Goal: Check status: Check status

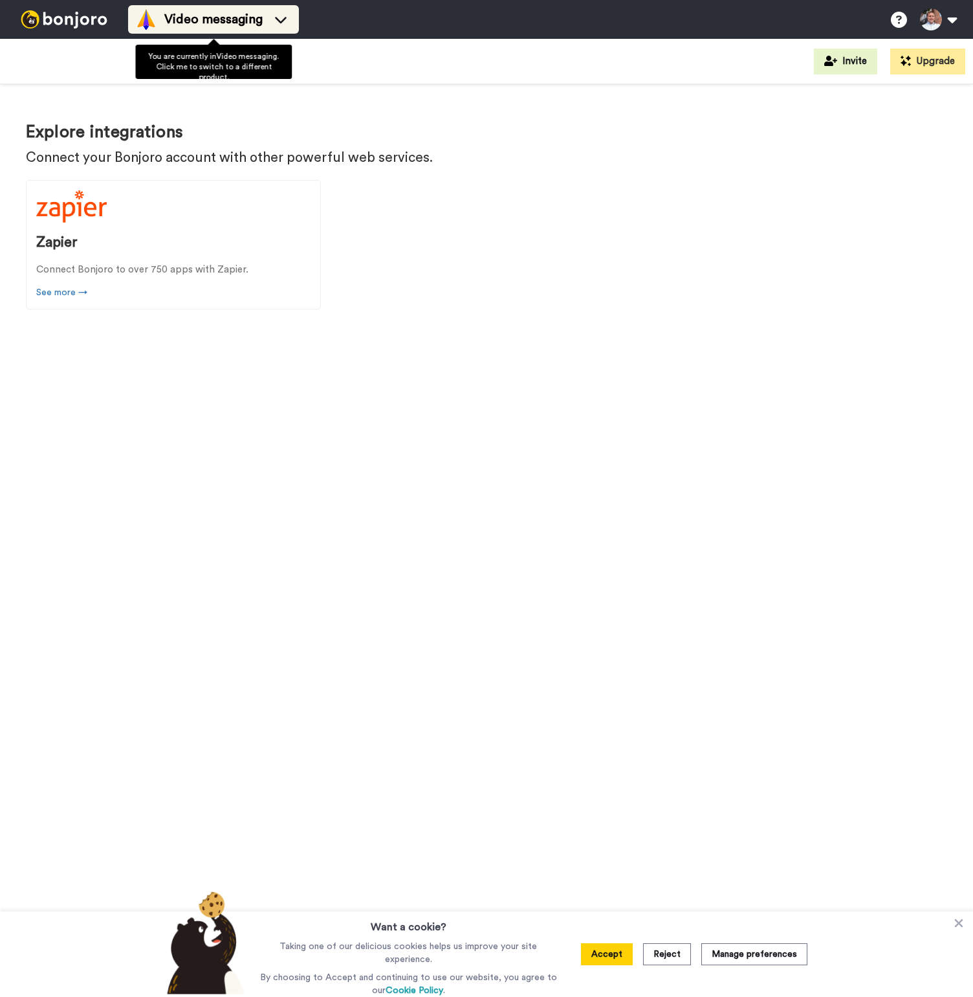
click at [248, 21] on span "Video messaging" at bounding box center [213, 19] width 98 height 18
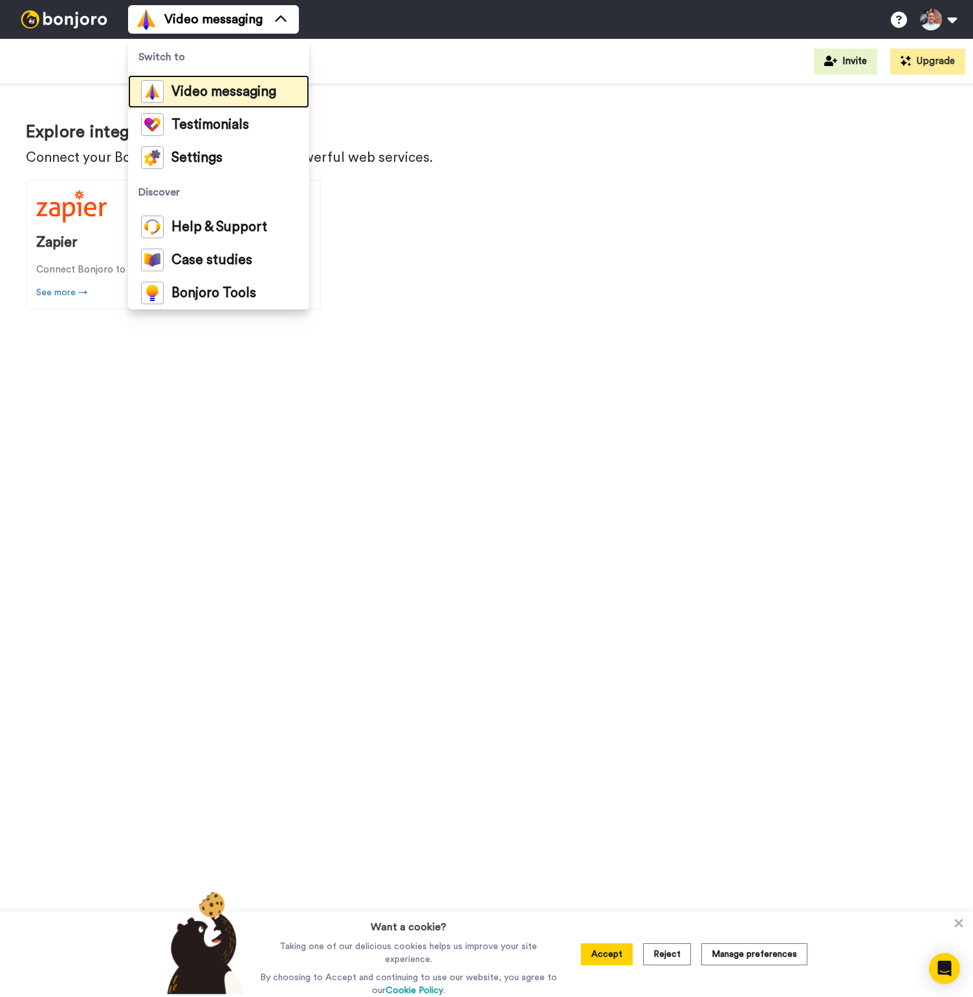
click at [204, 85] on span "Video messaging" at bounding box center [223, 91] width 105 height 13
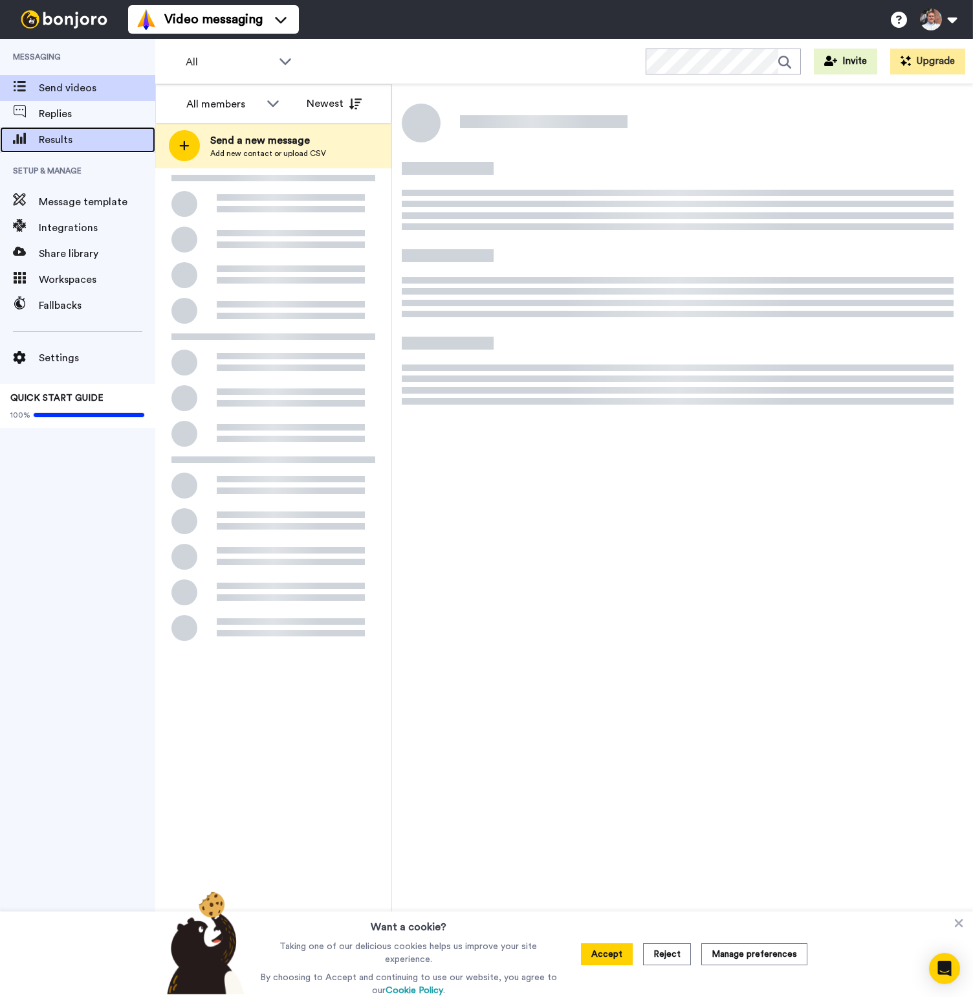
click at [80, 148] on div "Results" at bounding box center [77, 140] width 155 height 26
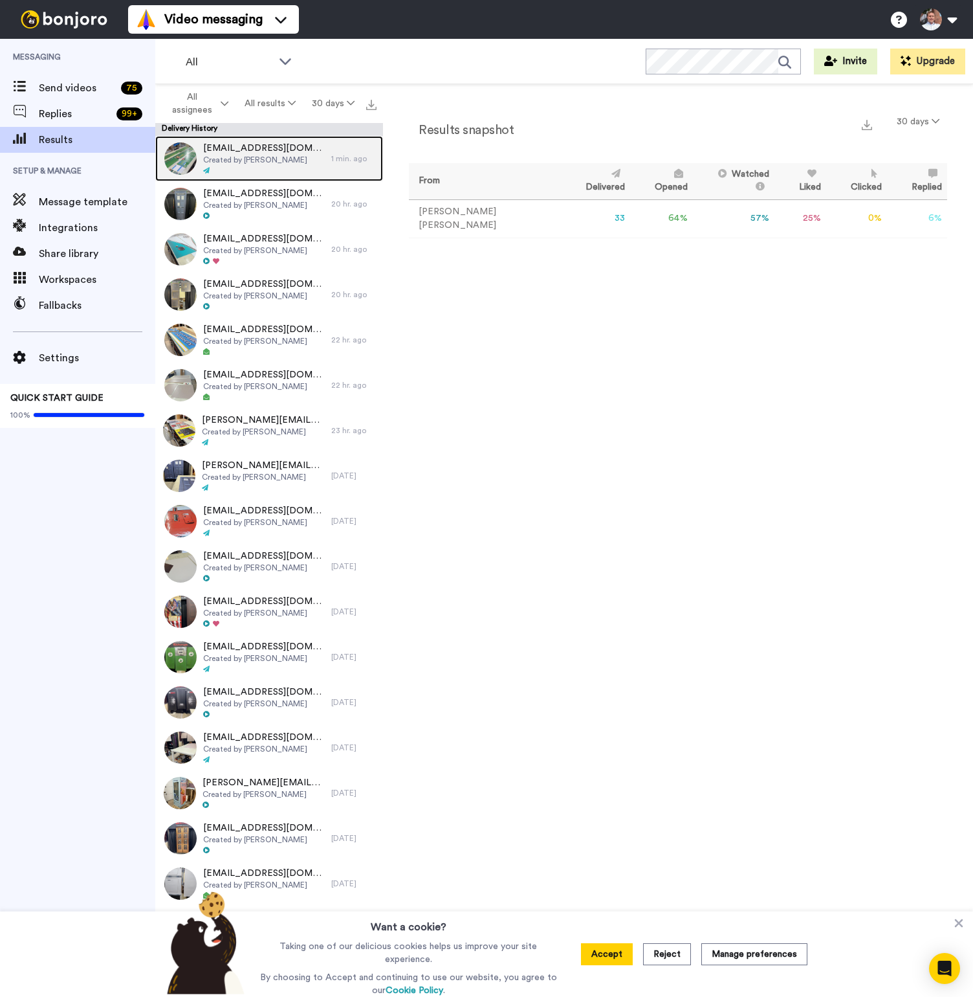
click at [320, 174] on div "[EMAIL_ADDRESS][DOMAIN_NAME] Created by [PERSON_NAME]" at bounding box center [243, 158] width 176 height 45
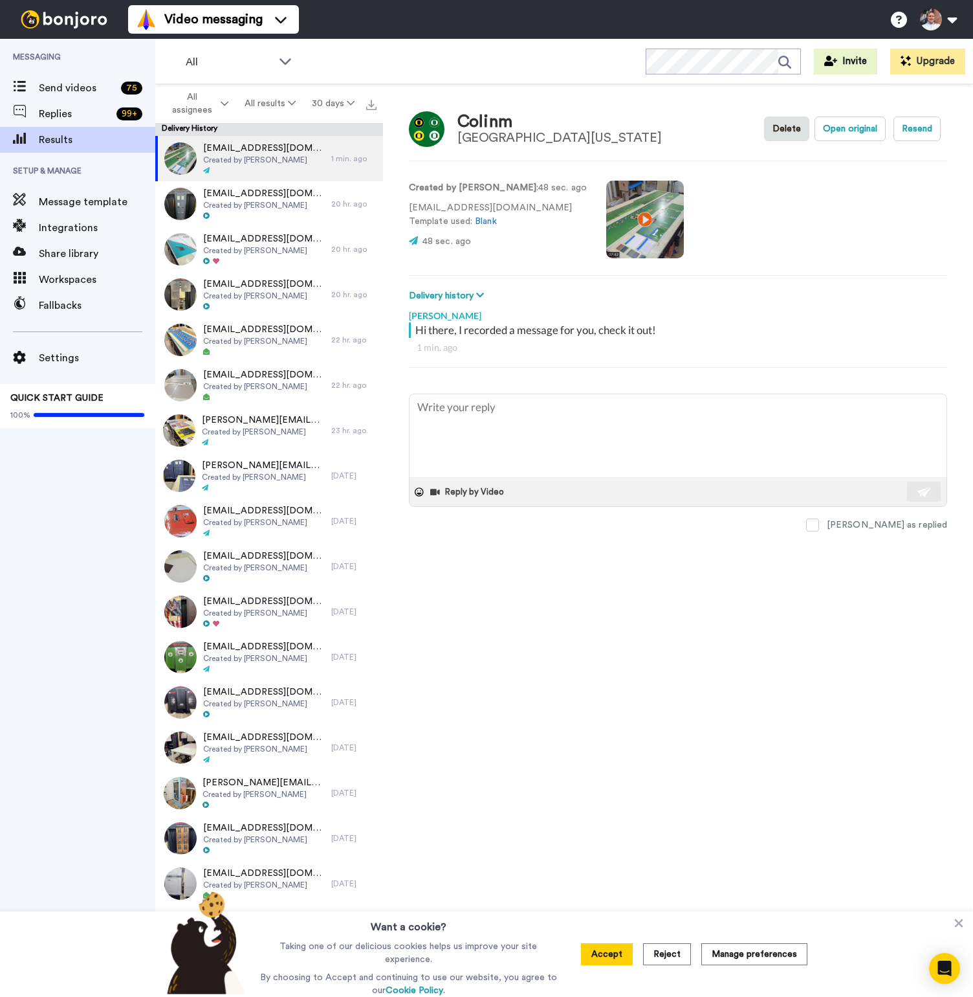
click at [794, 291] on div "Delivery history Sent [PERSON_NAME][EMAIL_ADDRESS][PERSON_NAME][DOMAIN_NAME] [D…" at bounding box center [678, 296] width 538 height 14
click at [845, 316] on div "[PERSON_NAME]" at bounding box center [678, 312] width 538 height 19
drag, startPoint x: 912, startPoint y: 130, endPoint x: 888, endPoint y: 206, distance: 79.6
click at [889, 207] on div "Colinm [GEOGRAPHIC_DATA][US_STATE] Delete Open original Resend Created by [PERS…" at bounding box center [678, 543] width 590 height 919
click at [872, 194] on div "Created by [PERSON_NAME] : 48 sec. ago [EMAIL_ADDRESS][DOMAIN_NAME] Template us…" at bounding box center [678, 218] width 538 height 88
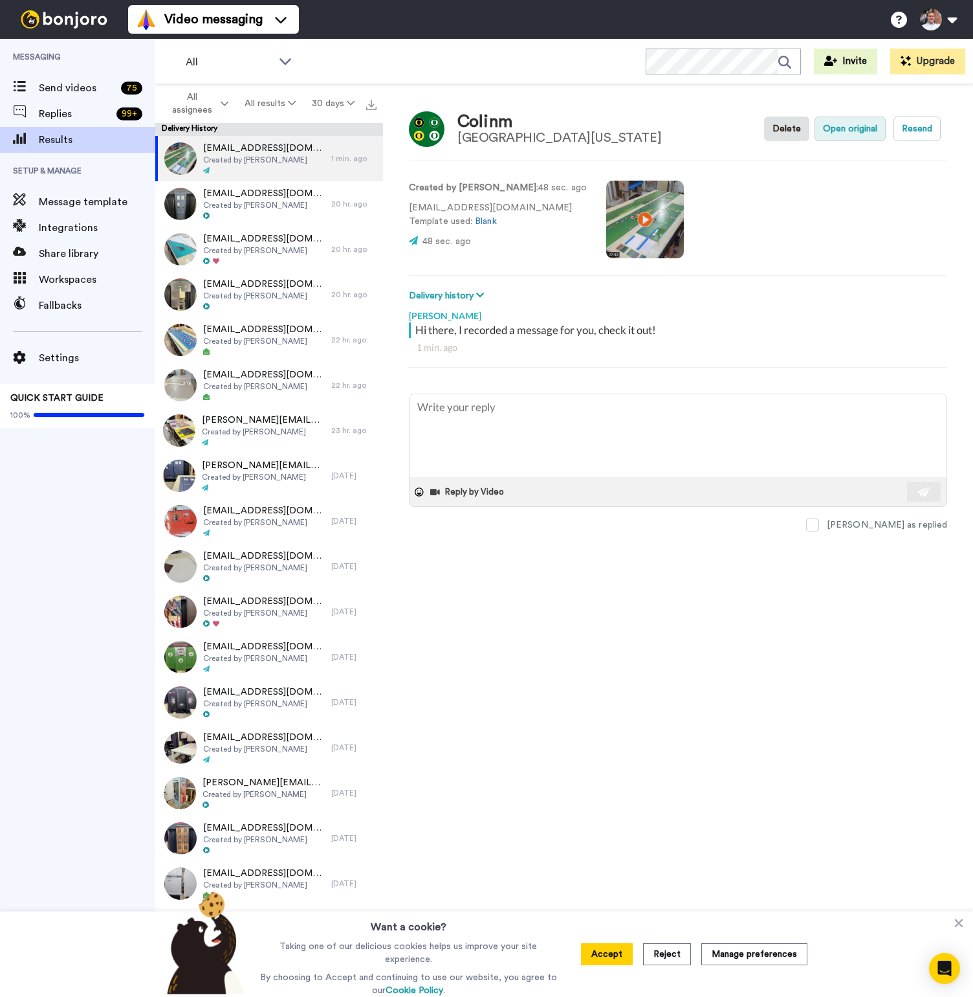
click at [843, 117] on button "Open original" at bounding box center [850, 128] width 71 height 25
type textarea "x"
